Goal: Obtain resource: Obtain resource

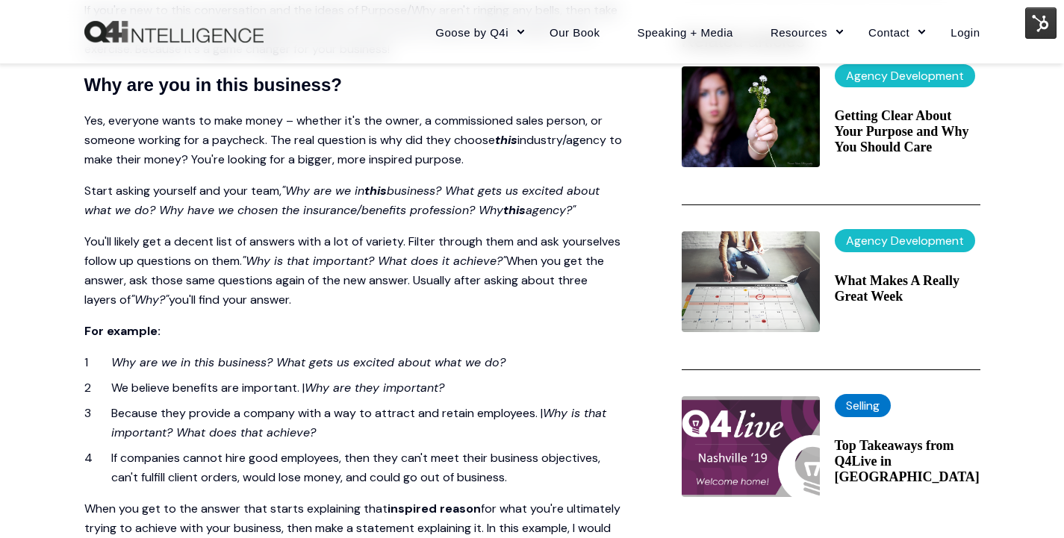
scroll to position [507, 0]
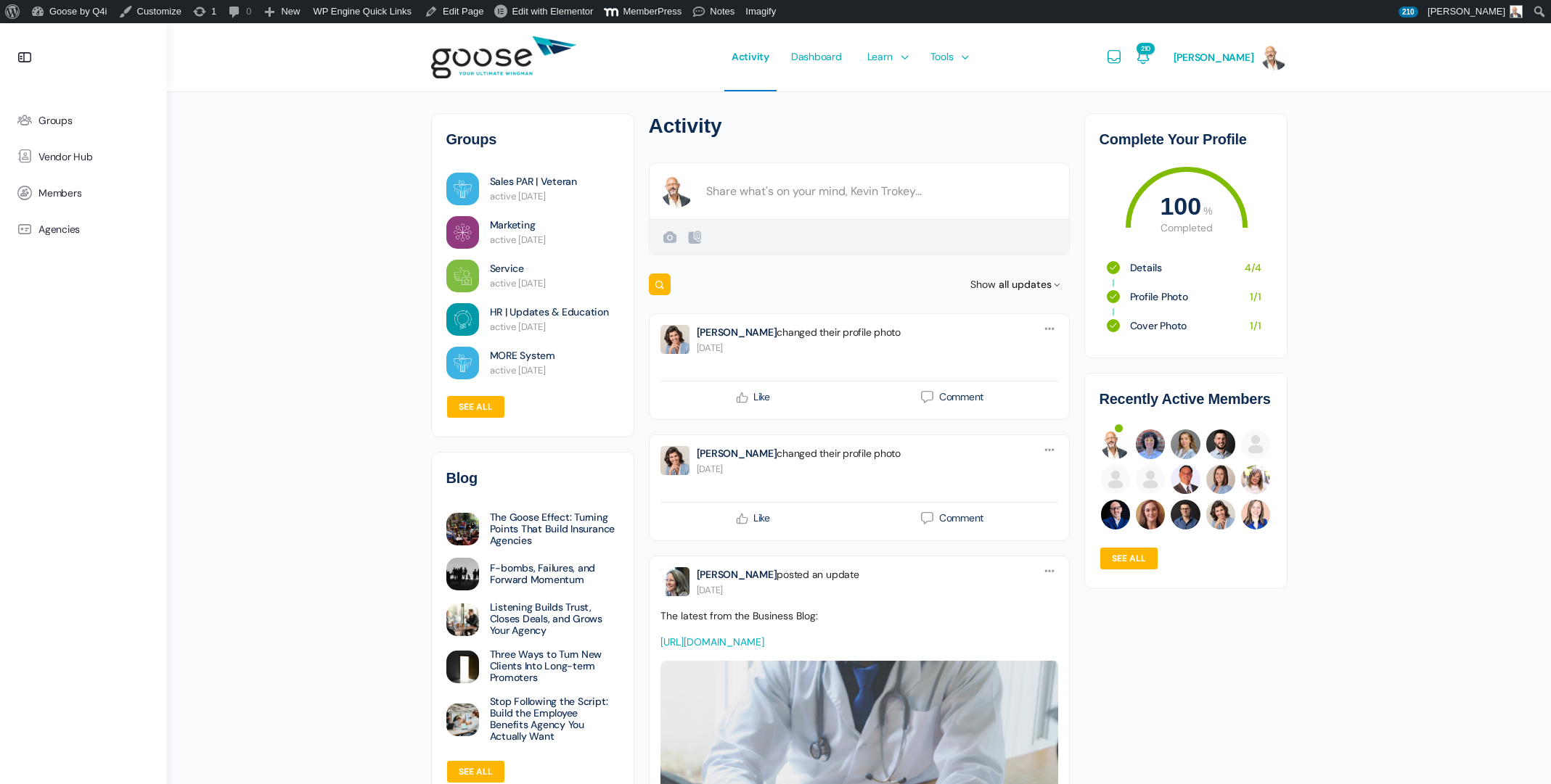
click at [950, 58] on e-page-transition at bounding box center [776, 392] width 1551 height 784
click at [966, 122] on span "Resource Library" at bounding box center [971, 122] width 76 height 13
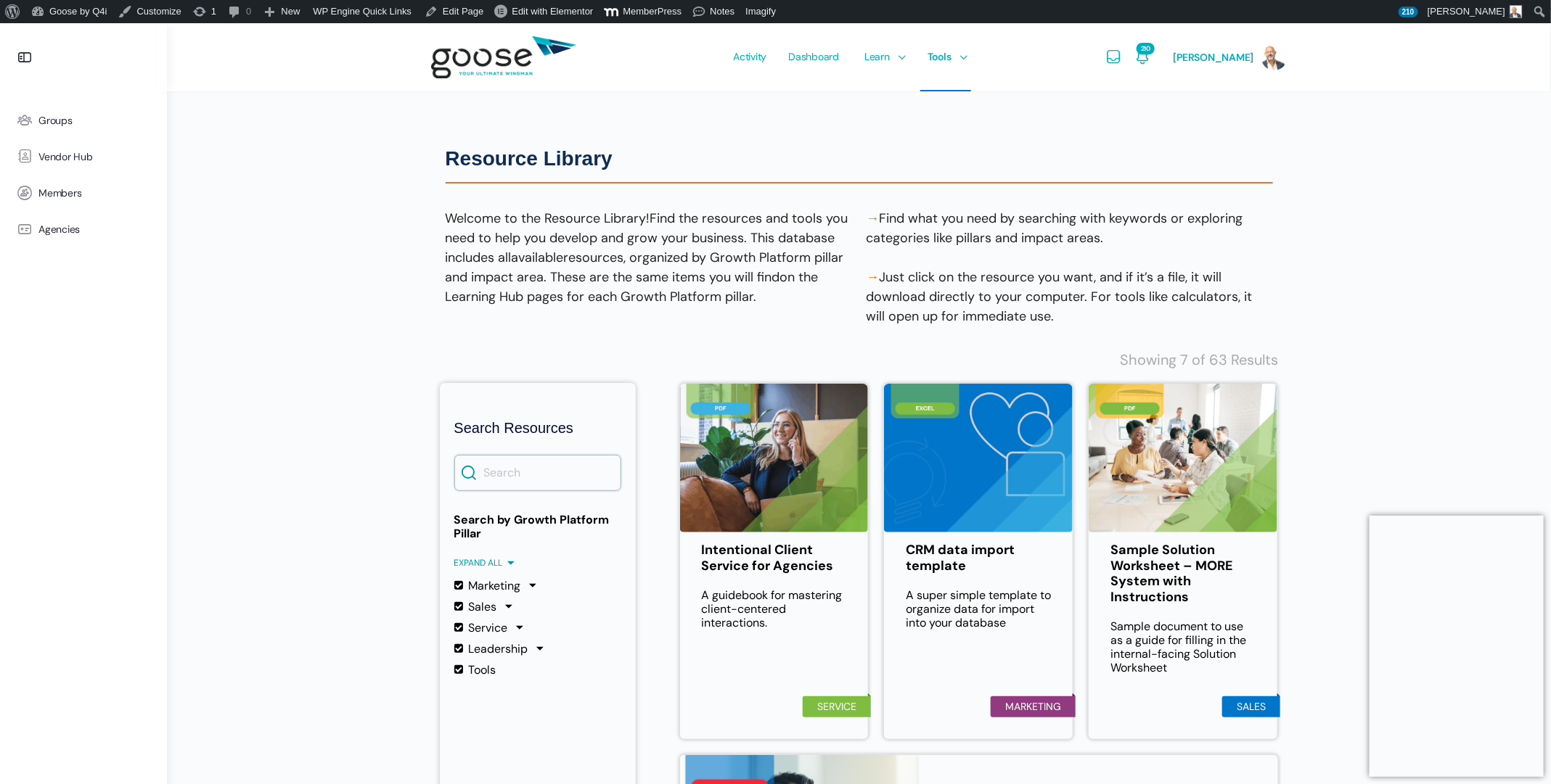
click at [541, 472] on input "Search" at bounding box center [537, 472] width 167 height 36
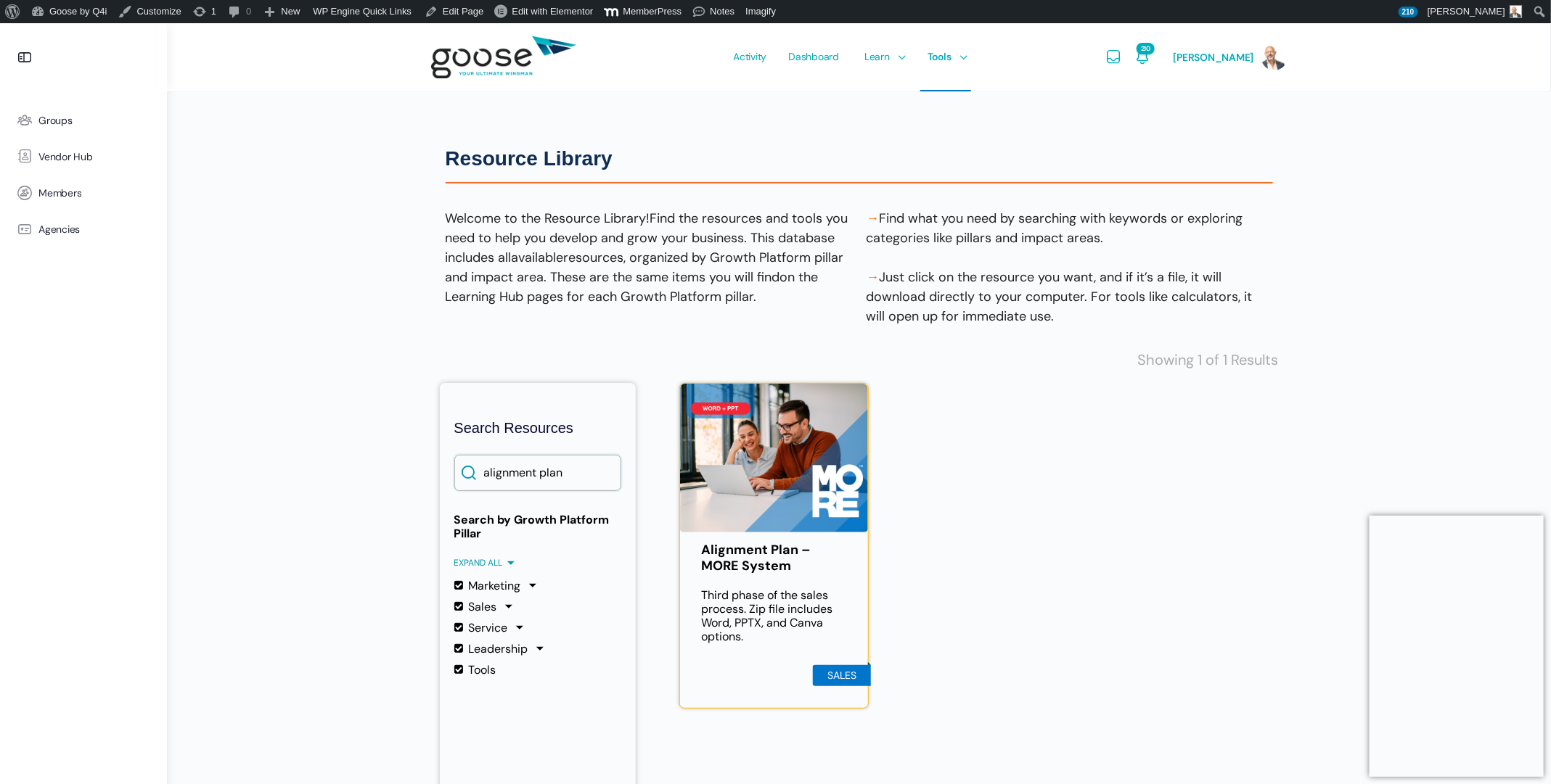
type input "alignment plan"
click at [764, 480] on img at bounding box center [775, 458] width 189 height 149
